Goal: Communication & Community: Participate in discussion

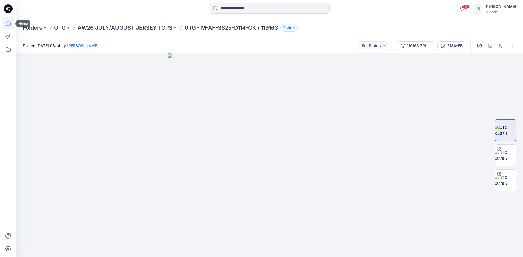
click at [12, 22] on icon at bounding box center [8, 23] width 12 height 12
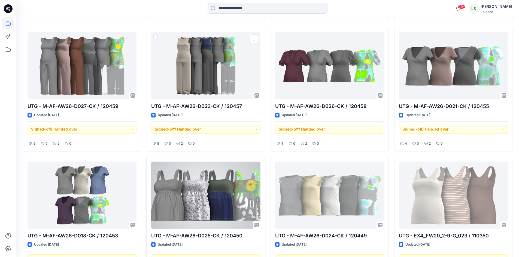
scroll to position [449, 0]
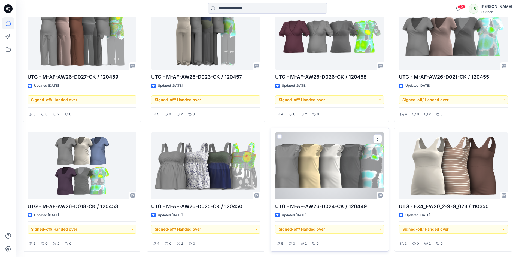
click at [319, 167] on div at bounding box center [329, 165] width 109 height 67
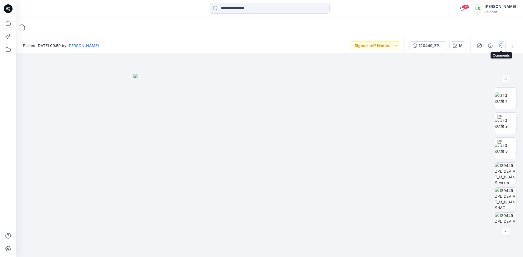
click at [499, 45] on icon "button" at bounding box center [501, 46] width 4 height 4
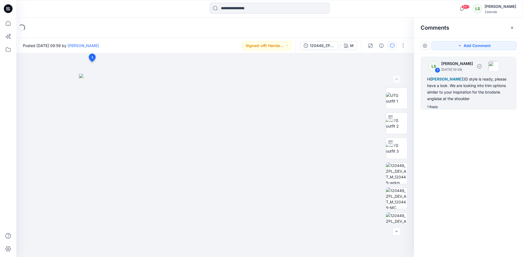
click at [438, 107] on div "1 Reply" at bounding box center [432, 106] width 11 height 5
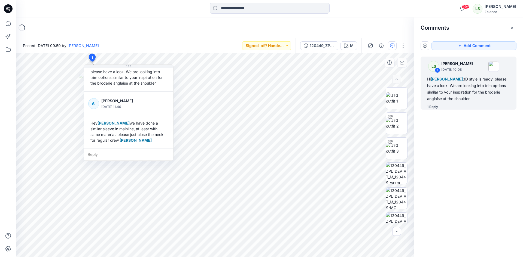
scroll to position [38, 0]
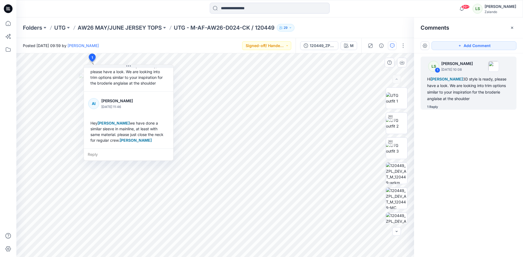
click at [105, 156] on div "Reply" at bounding box center [128, 155] width 89 height 12
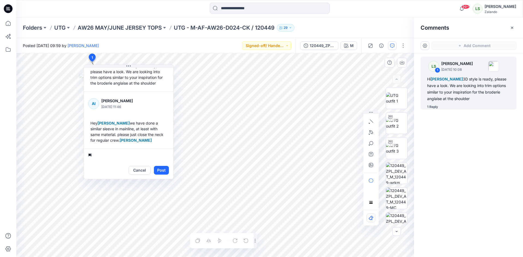
type textarea "*"
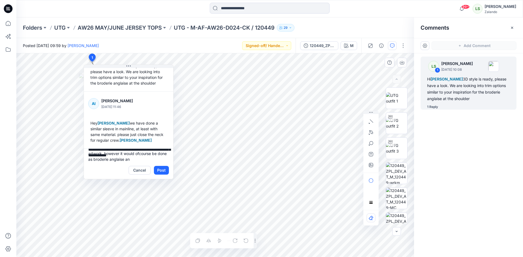
scroll to position [24, 0]
type textarea "**********"
click at [370, 167] on button "button" at bounding box center [371, 165] width 9 height 9
type input"] "**********"
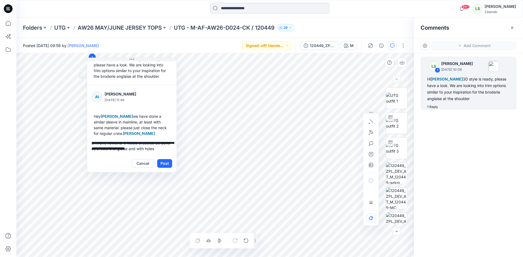
drag, startPoint x: 148, startPoint y: 65, endPoint x: 151, endPoint y: 57, distance: 8.2
click at [151, 58] on button at bounding box center [131, 59] width 89 height 3
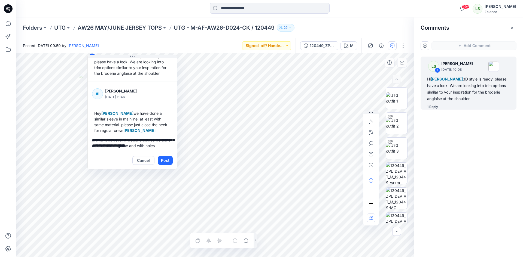
click at [175, 153] on div "Cancel Post" at bounding box center [132, 160] width 89 height 17
click at [162, 160] on button "Post" at bounding box center [165, 160] width 15 height 9
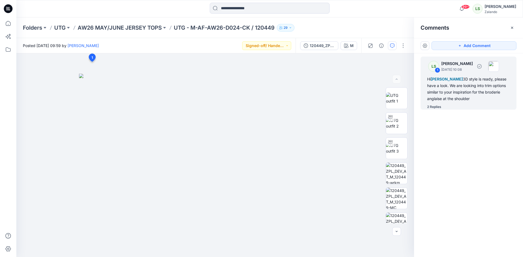
click at [451, 99] on div "Hi [PERSON_NAME] 3D style is ready, please have a look. We are looking into tri…" at bounding box center [468, 89] width 83 height 26
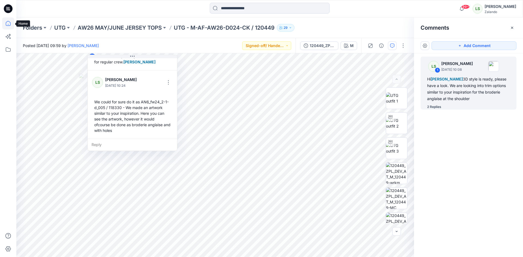
click at [8, 23] on icon at bounding box center [8, 23] width 12 height 12
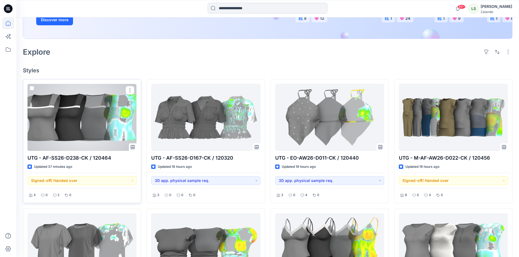
click at [60, 116] on div at bounding box center [82, 117] width 109 height 67
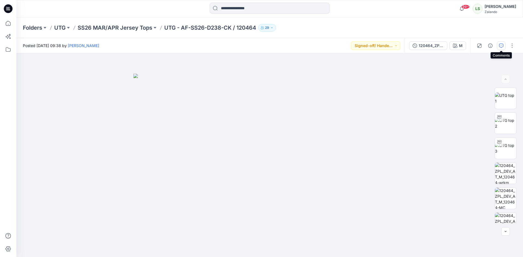
click at [498, 43] on button "button" at bounding box center [501, 45] width 9 height 9
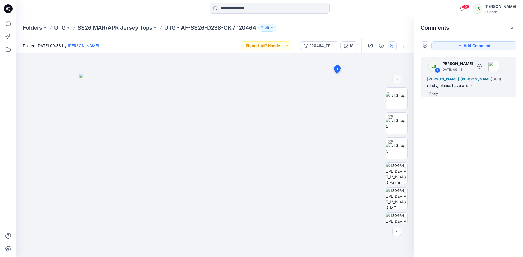
click at [432, 94] on div "1 Reply" at bounding box center [432, 93] width 11 height 5
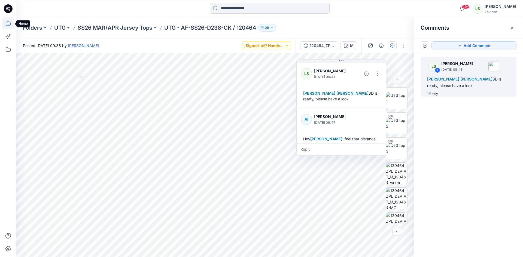
click at [7, 29] on icon at bounding box center [8, 23] width 12 height 12
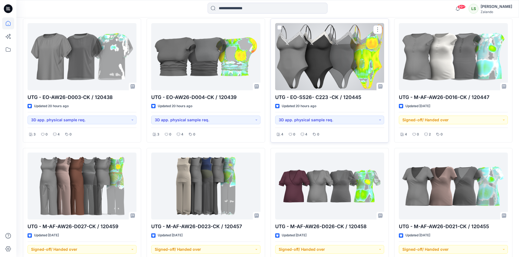
scroll to position [300, 0]
